Goal: Task Accomplishment & Management: Manage account settings

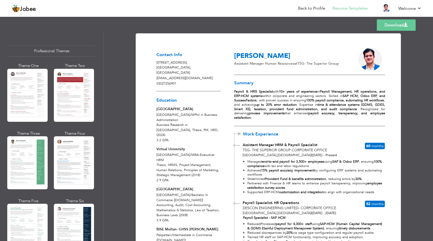
scroll to position [388, 0]
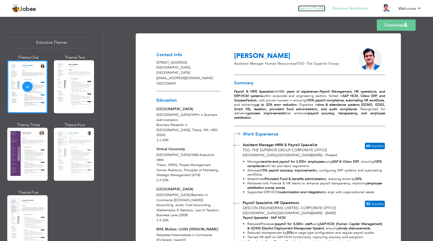
click at [317, 7] on link "Back to Profile" at bounding box center [311, 8] width 27 height 6
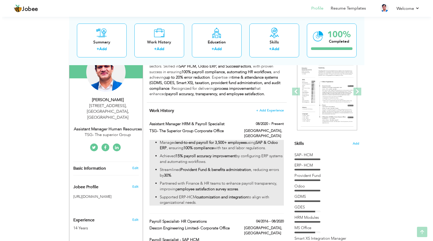
scroll to position [104, 0]
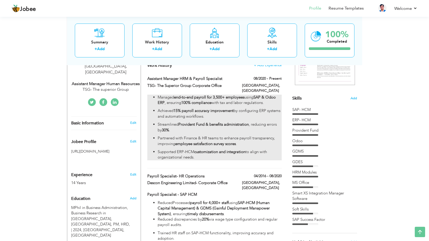
click at [213, 108] on strong "15% payroll accuracy improvement" at bounding box center [203, 110] width 60 height 5
type input "Assistant Manager HRM & Payroll Specialist"
type input "TSG- The Superior Group Corporate Office"
type input "08/2020"
type input "[GEOGRAPHIC_DATA]"
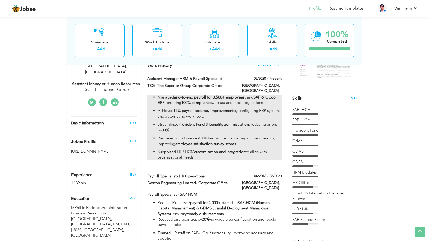
type input "[GEOGRAPHIC_DATA]"
checkbox input "true"
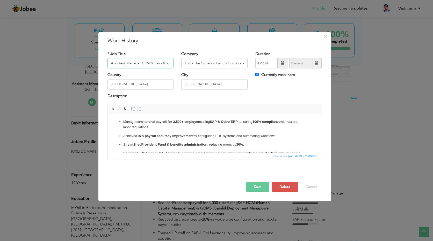
scroll to position [0, 10]
click at [174, 122] on strong "end-to-end payroll for 3,500+ employees" at bounding box center [169, 122] width 64 height 4
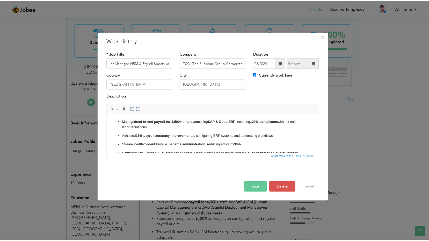
scroll to position [0, 0]
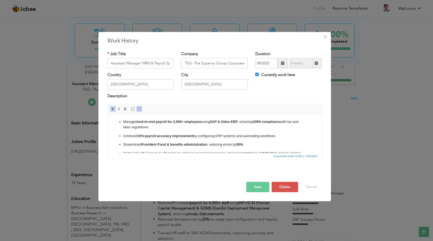
click at [257, 188] on button "Save" at bounding box center [257, 187] width 23 height 10
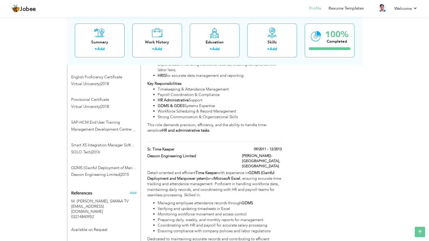
scroll to position [484, 0]
